Goal: Submit feedback/report problem: Submit feedback/report problem

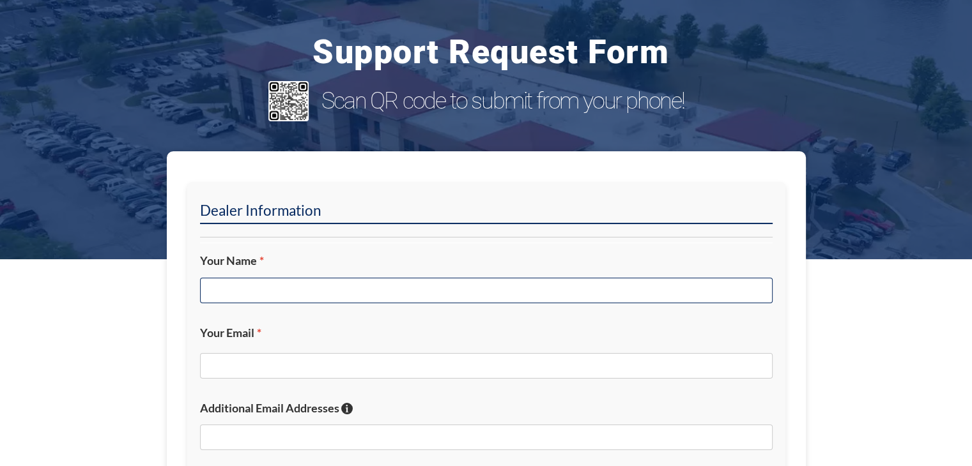
drag, startPoint x: 367, startPoint y: 281, endPoint x: 359, endPoint y: 295, distance: 16.9
click at [360, 291] on input "Your Name *" at bounding box center [486, 291] width 573 height 26
type input "[PERSON_NAME]"
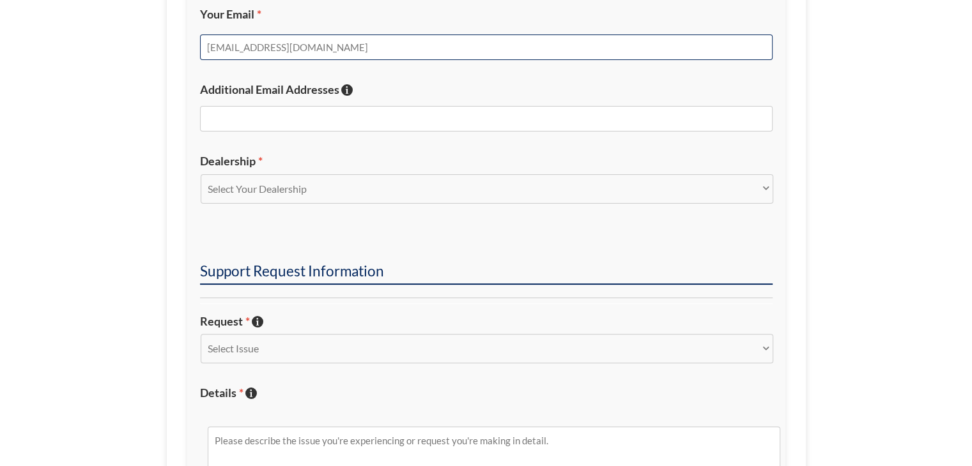
scroll to position [383, 0]
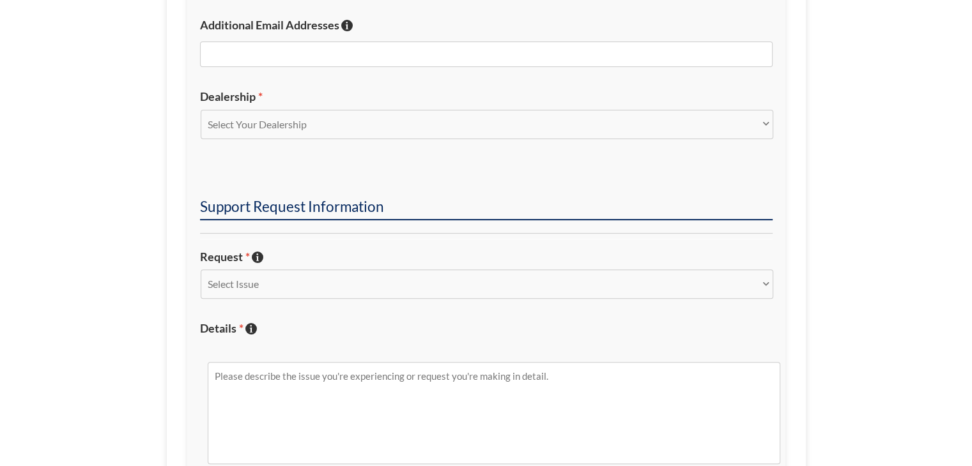
type input "[EMAIL_ADDRESS][DOMAIN_NAME]"
click at [363, 118] on select "Select Your Dealership Acura of Rochester Delray Buick GMC [PERSON_NAME] Automa…" at bounding box center [487, 124] width 573 height 29
select select "Hilton Head Buick GMC Cadillac"
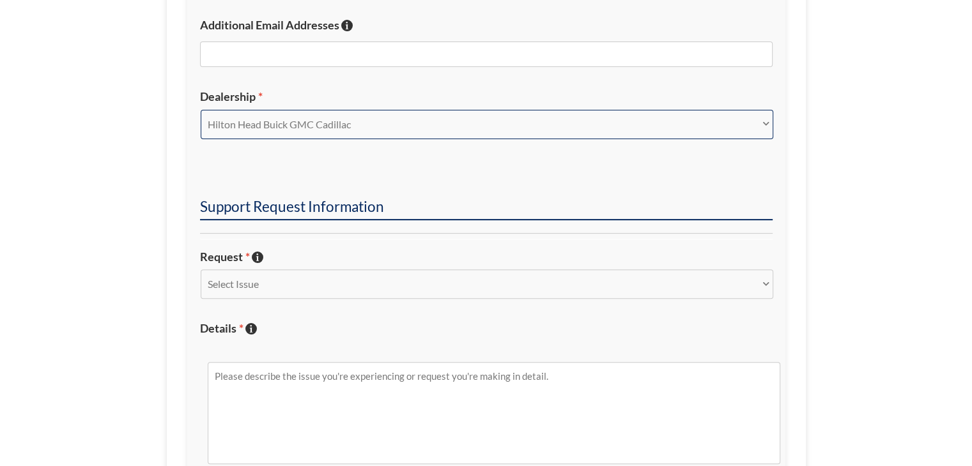
click at [201, 110] on select "Select Your Dealership Acura of Rochester Delray Buick GMC [PERSON_NAME] Automa…" at bounding box center [487, 124] width 573 height 29
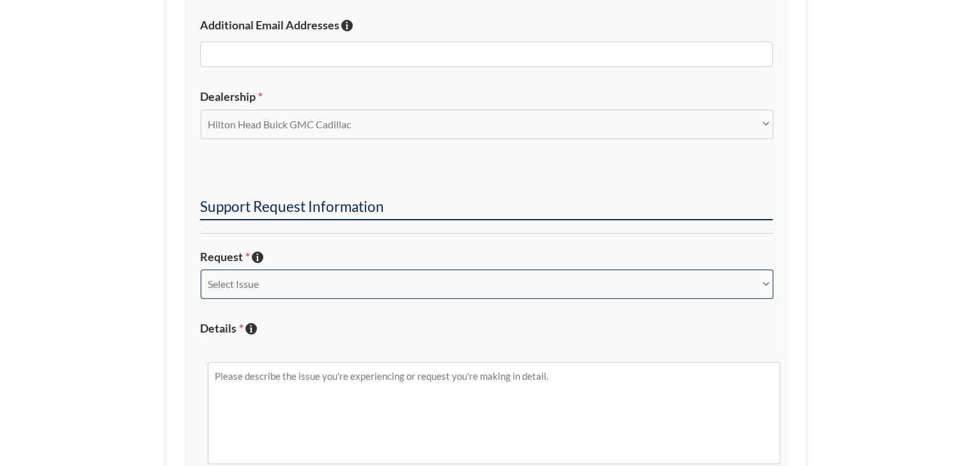
click at [337, 283] on select "Select Issue New Inquiry/Request Inventory Management Inventory Feed Website Fu…" at bounding box center [487, 284] width 573 height 29
click at [201, 270] on select "Select Issue New Inquiry/Request Inventory Management Inventory Feed Website Fu…" at bounding box center [487, 284] width 573 height 29
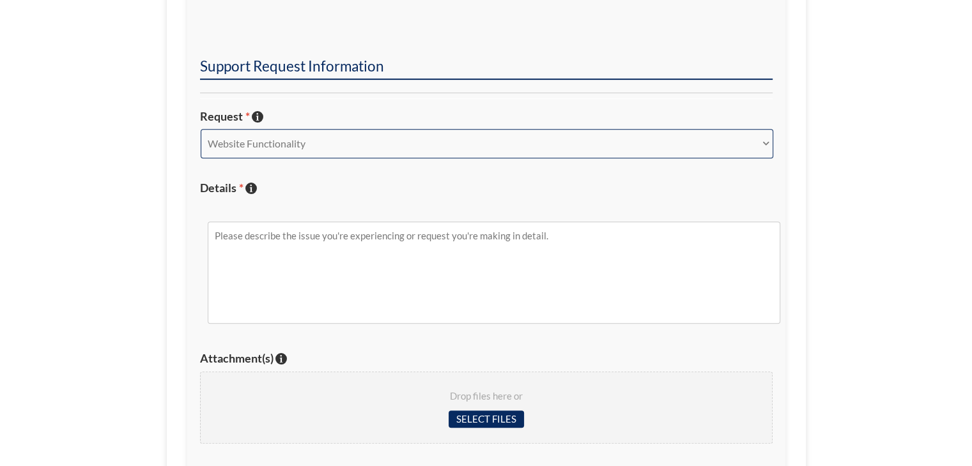
scroll to position [575, 0]
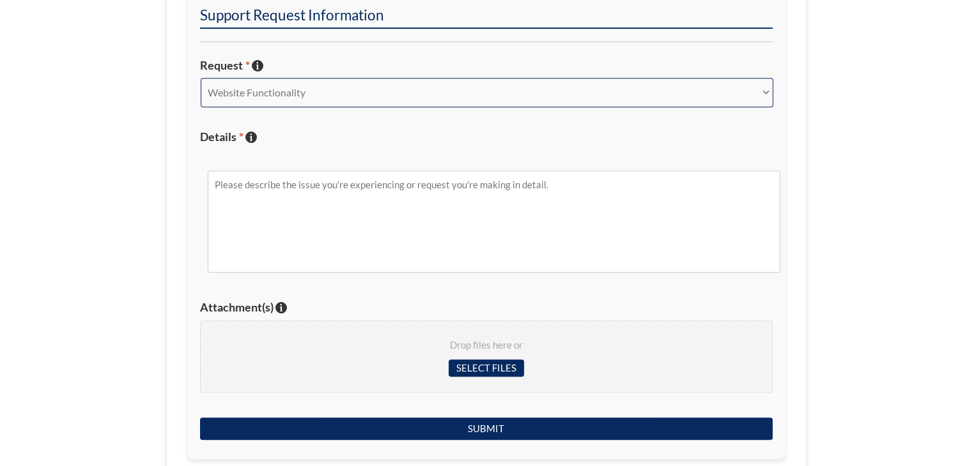
click at [353, 95] on select "Select Issue New Inquiry/Request Inventory Management Inventory Feed Website Fu…" at bounding box center [487, 92] width 573 height 29
select select "New Inquiry/Request"
click at [201, 78] on select "Select Issue New Inquiry/Request Inventory Management Inventory Feed Website Fu…" at bounding box center [487, 92] width 573 height 29
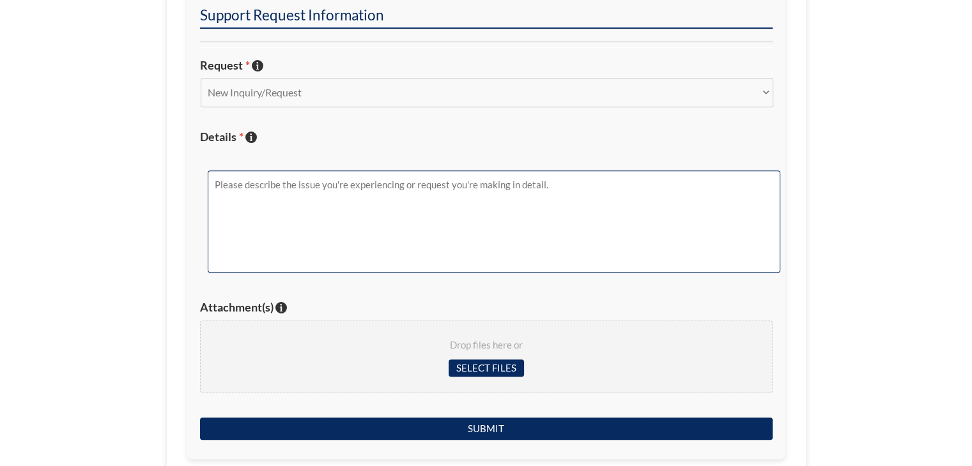
click at [342, 224] on textarea "Details * Describe the issue with specific details if possible!" at bounding box center [494, 222] width 573 height 102
paste textarea "[URL][DOMAIN_NAME]"
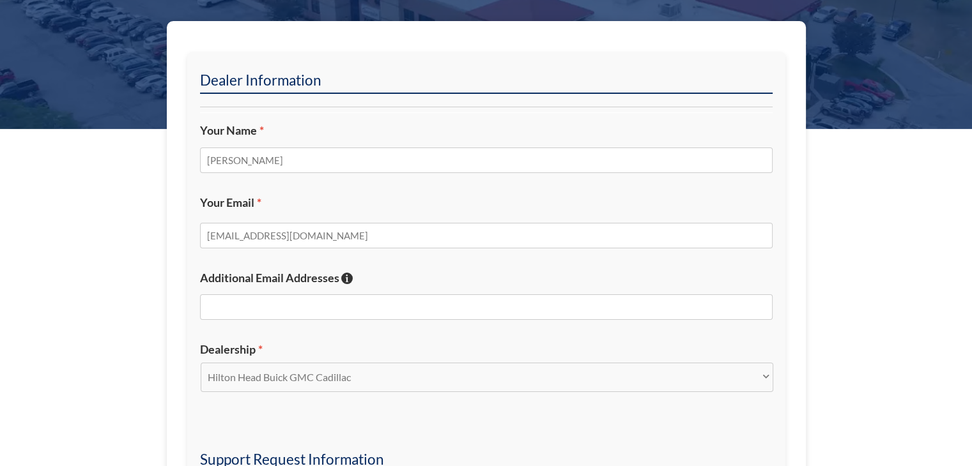
scroll to position [128, 0]
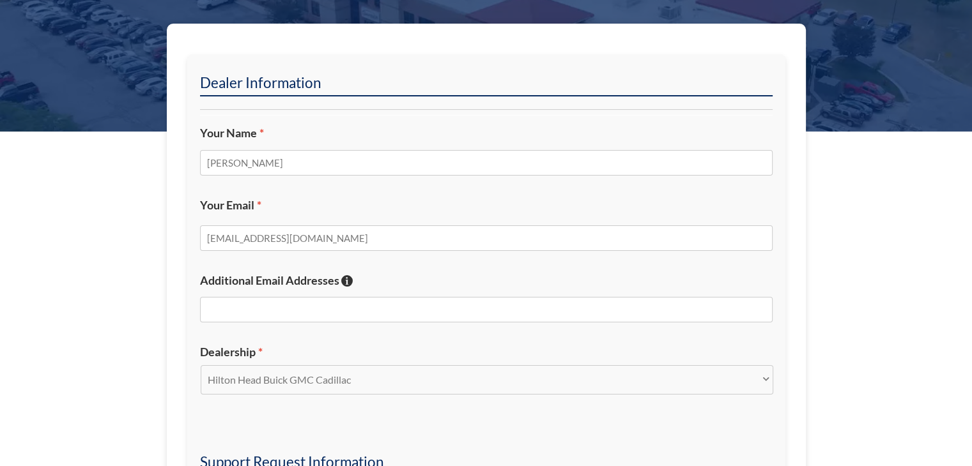
type textarea "Hey [PERSON_NAME], could we get the OPTIQ specials banner to show on its SRP pa…"
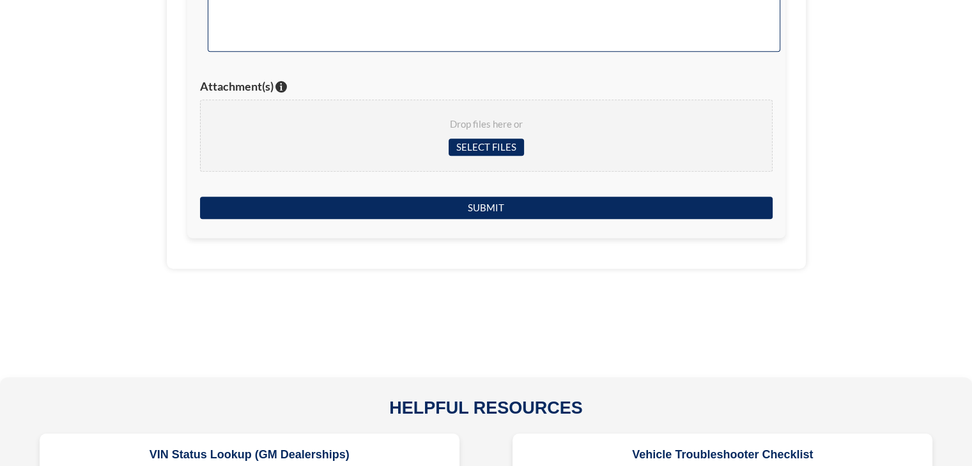
scroll to position [767, 0]
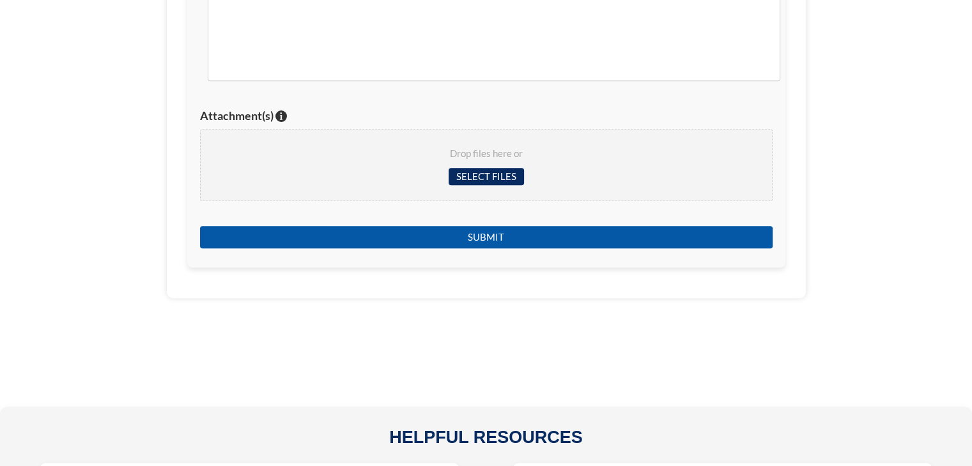
click at [492, 236] on input "Submit" at bounding box center [486, 237] width 573 height 22
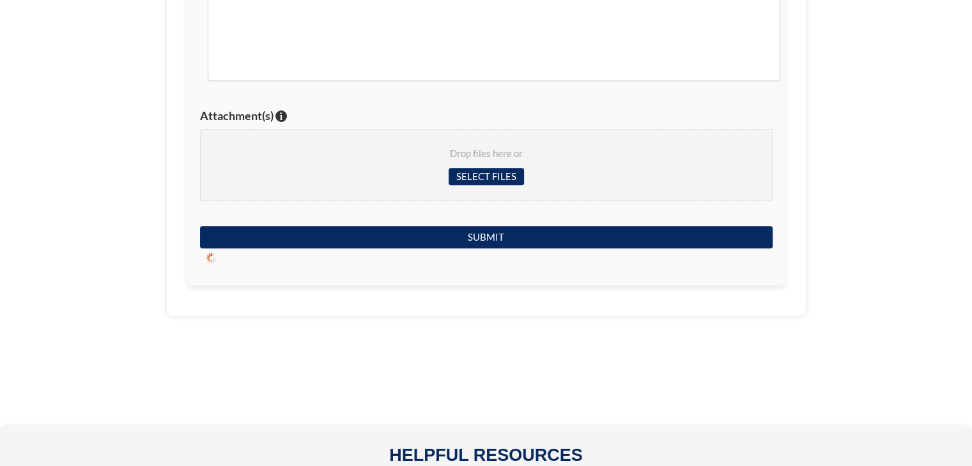
scroll to position [107, 0]
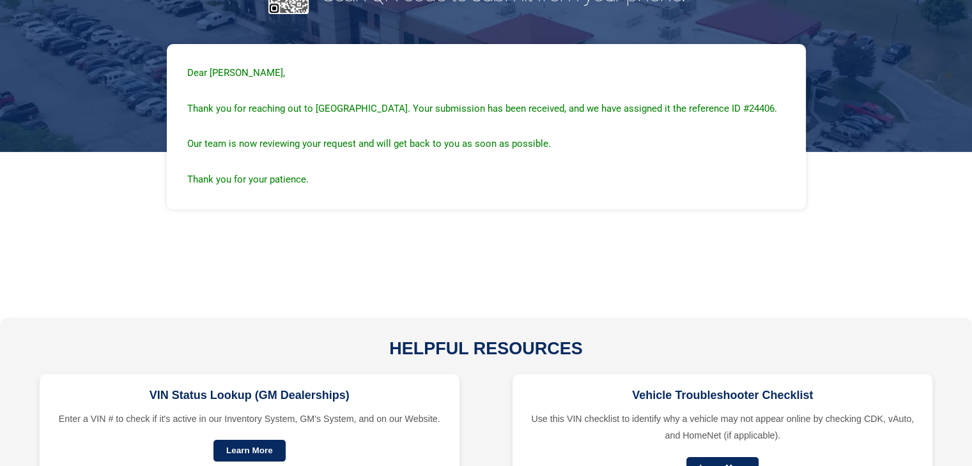
click at [799, 231] on div "Support Request Form Scan QR code to submit from your phone! Dear [PERSON_NAME]…" at bounding box center [486, 99] width 972 height 413
